Goal: Task Accomplishment & Management: Use online tool/utility

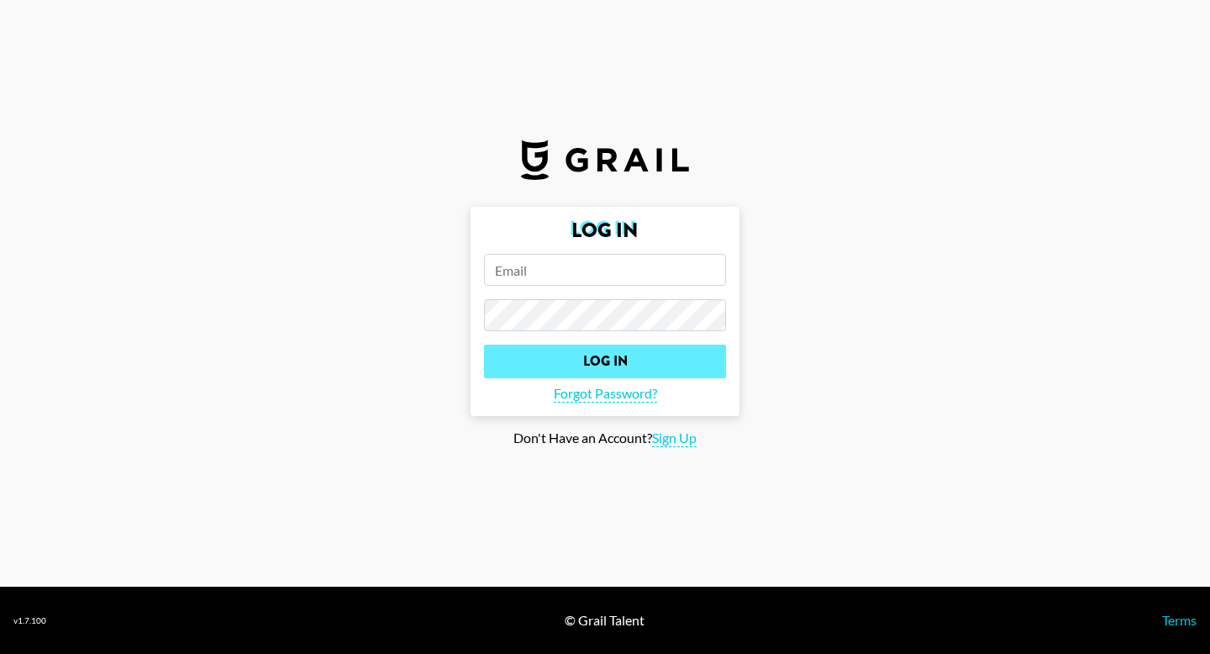
type input "[PERSON_NAME][EMAIL_ADDRESS][PERSON_NAME][DOMAIN_NAME]"
click at [619, 360] on input "Log In" at bounding box center [605, 362] width 242 height 34
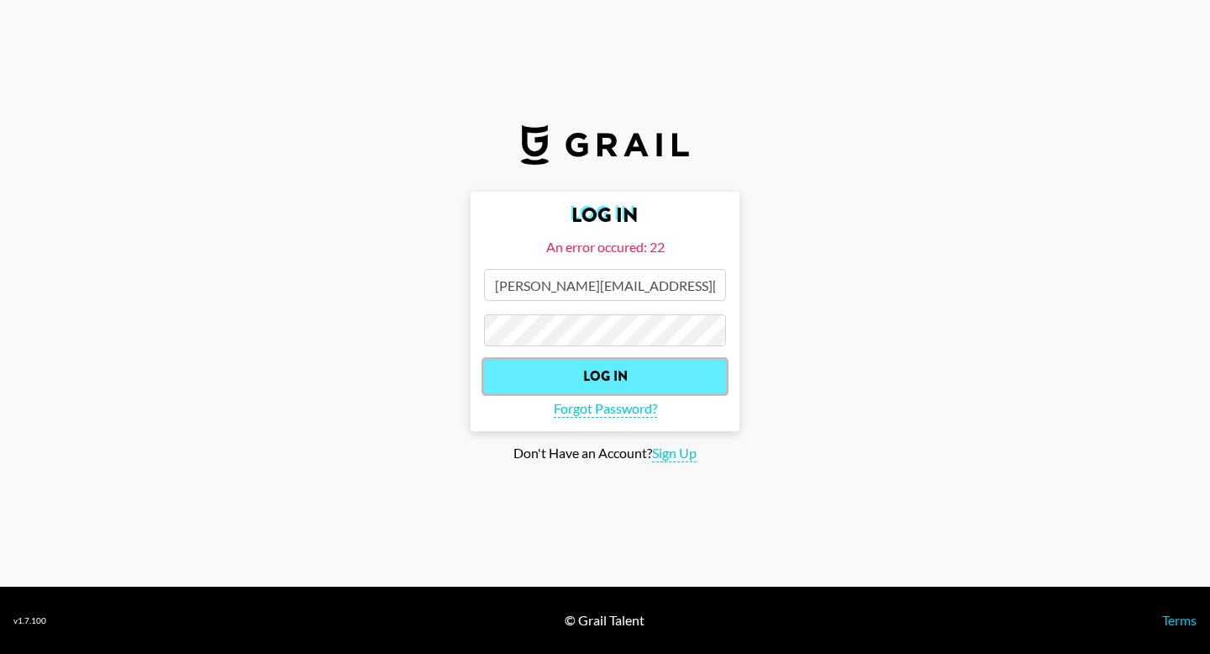
click at [606, 372] on input "Log In" at bounding box center [605, 377] width 242 height 34
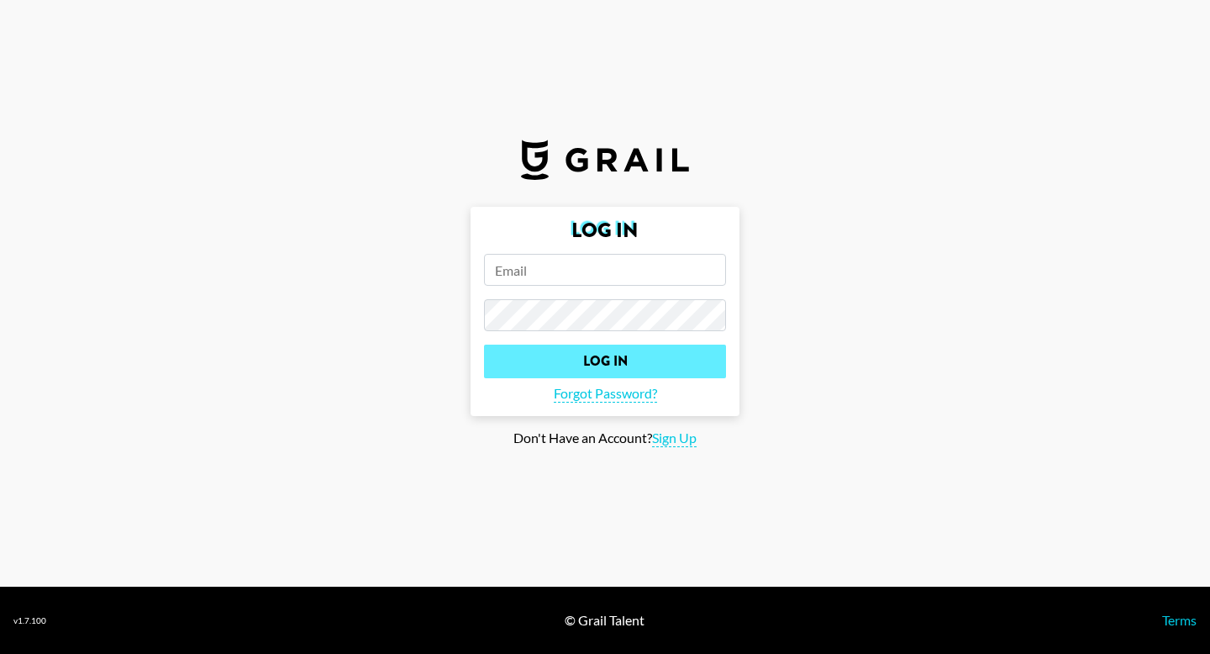
type input "[PERSON_NAME][EMAIL_ADDRESS][PERSON_NAME][DOMAIN_NAME]"
click at [571, 361] on input "Log In" at bounding box center [605, 362] width 242 height 34
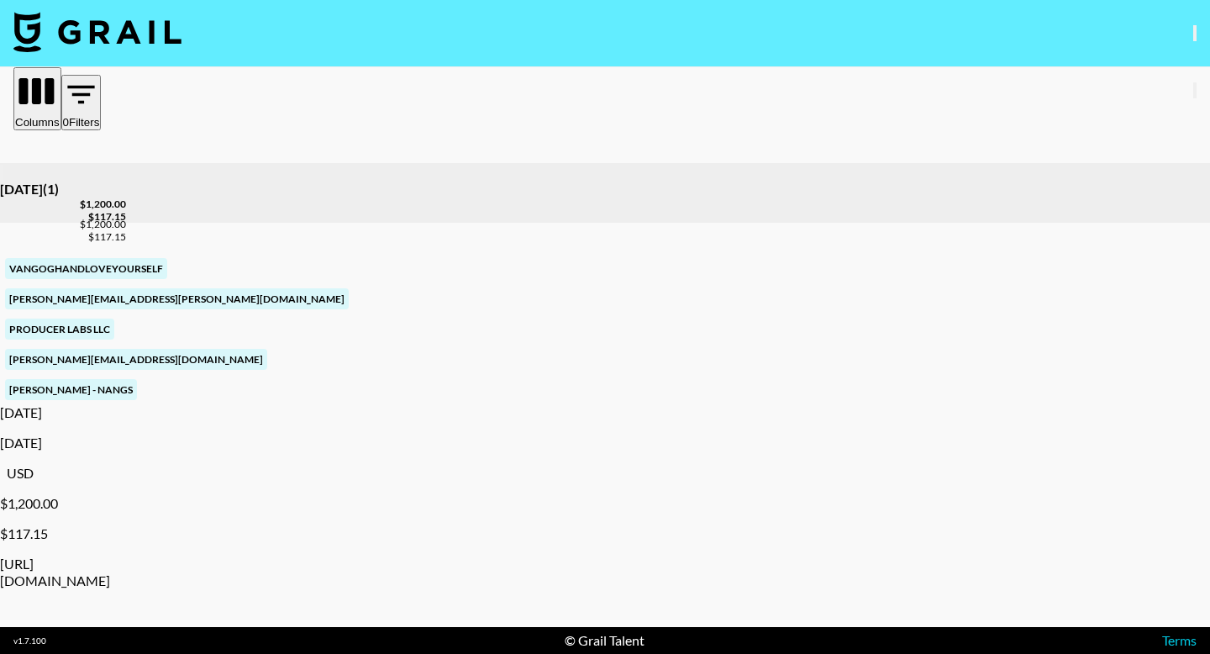
scroll to position [0, 1265]
click at [1193, 83] on button "button" at bounding box center [1194, 90] width 3 height 16
select select "[DATE]"
click at [799, 653] on div at bounding box center [605, 654] width 1210 height 0
click at [1197, 97] on icon "button" at bounding box center [1205, 104] width 16 height 16
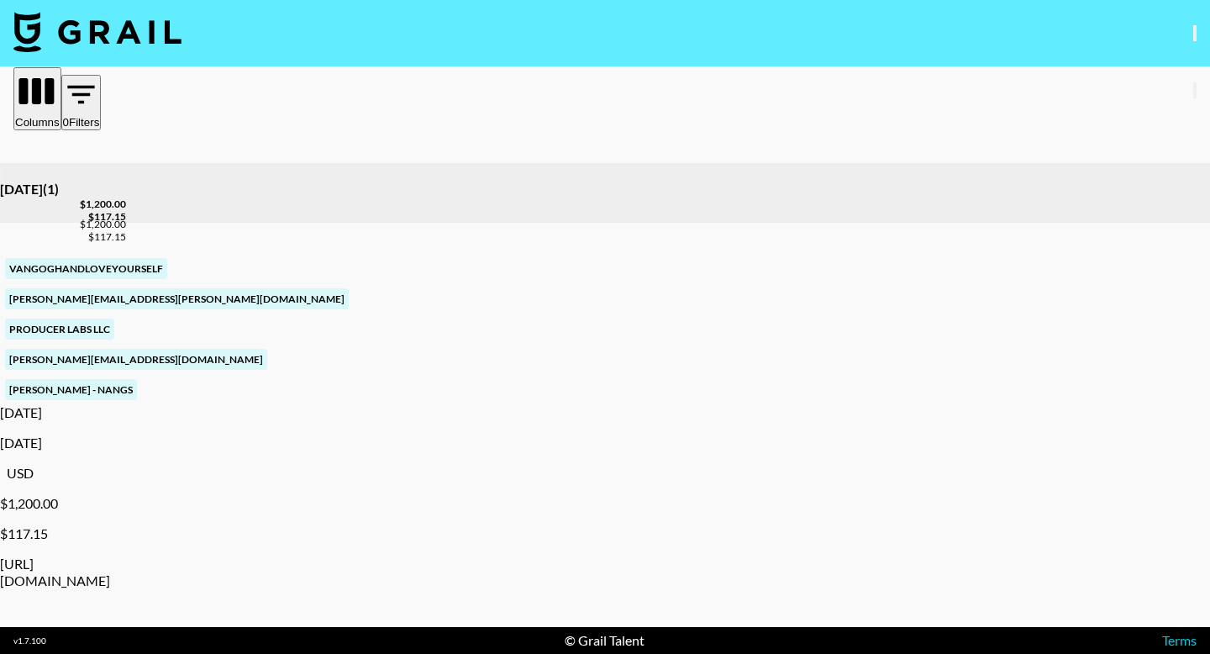
select select "[DATE]"
click at [962, 653] on div at bounding box center [605, 654] width 1210 height 0
click at [61, 97] on button "Columns" at bounding box center [37, 98] width 48 height 63
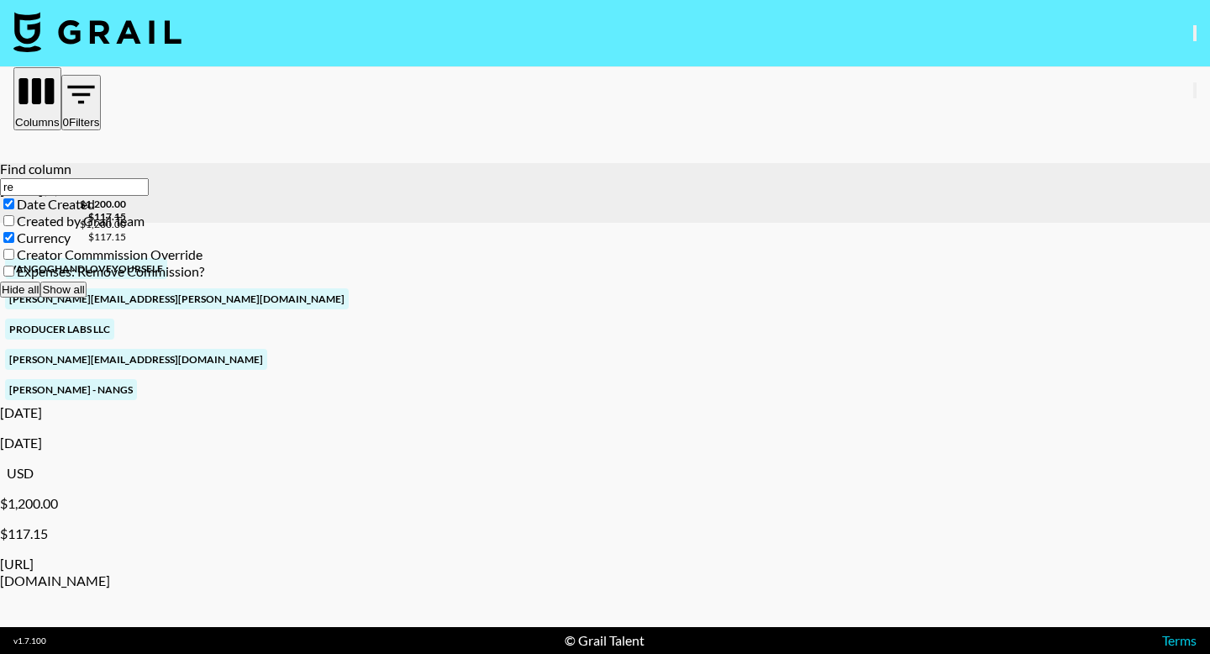
scroll to position [0, 0]
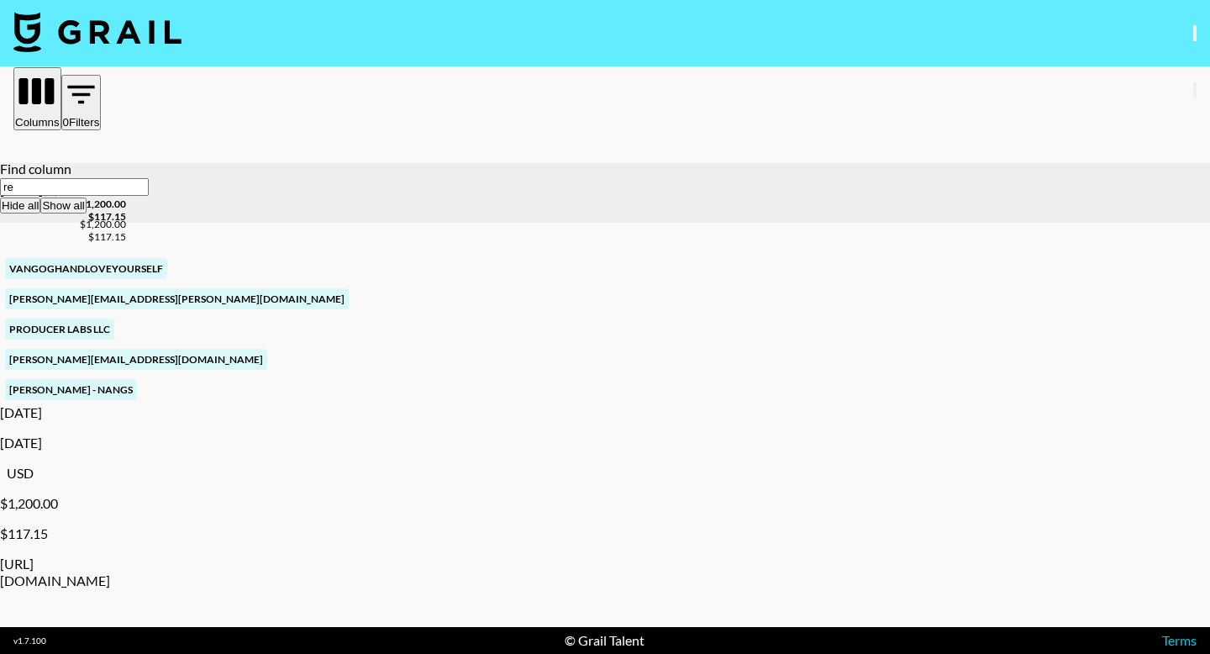
type input "r"
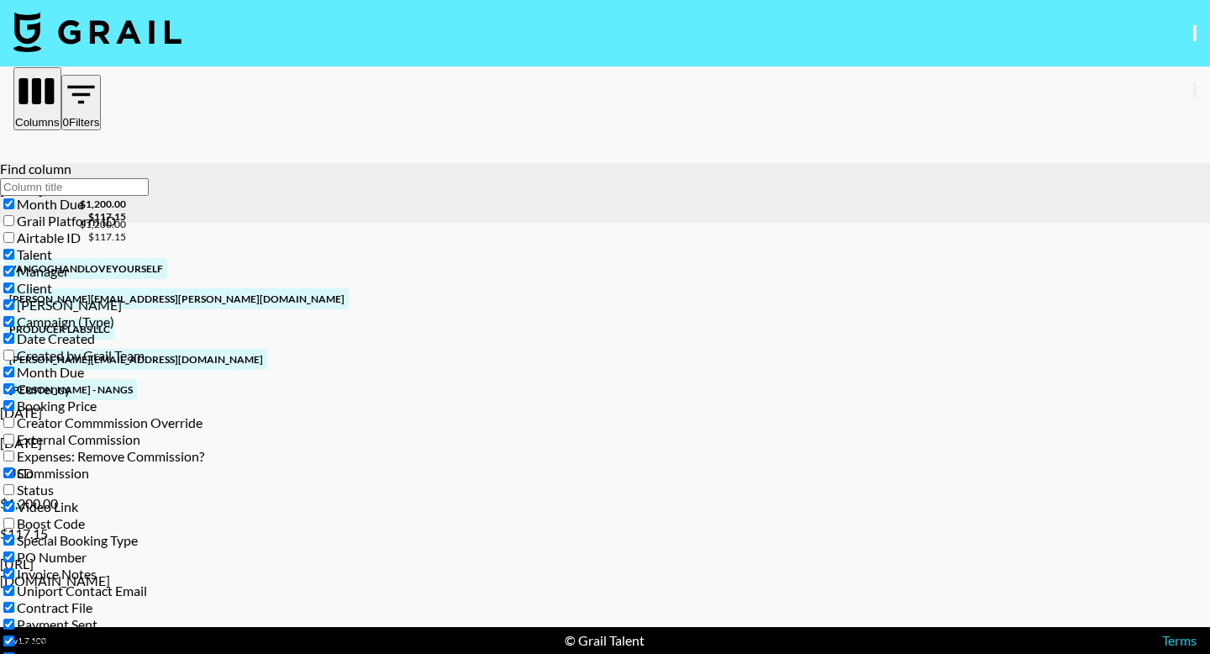
scroll to position [150, 0]
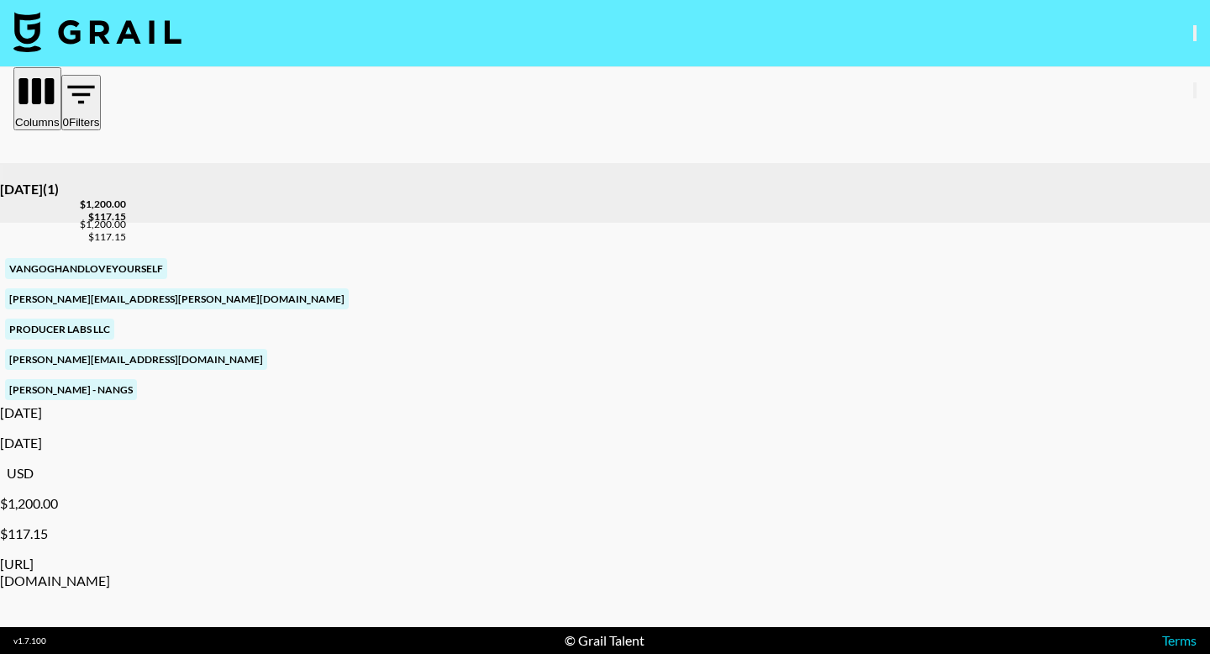
scroll to position [0, 1265]
